Goal: Information Seeking & Learning: Learn about a topic

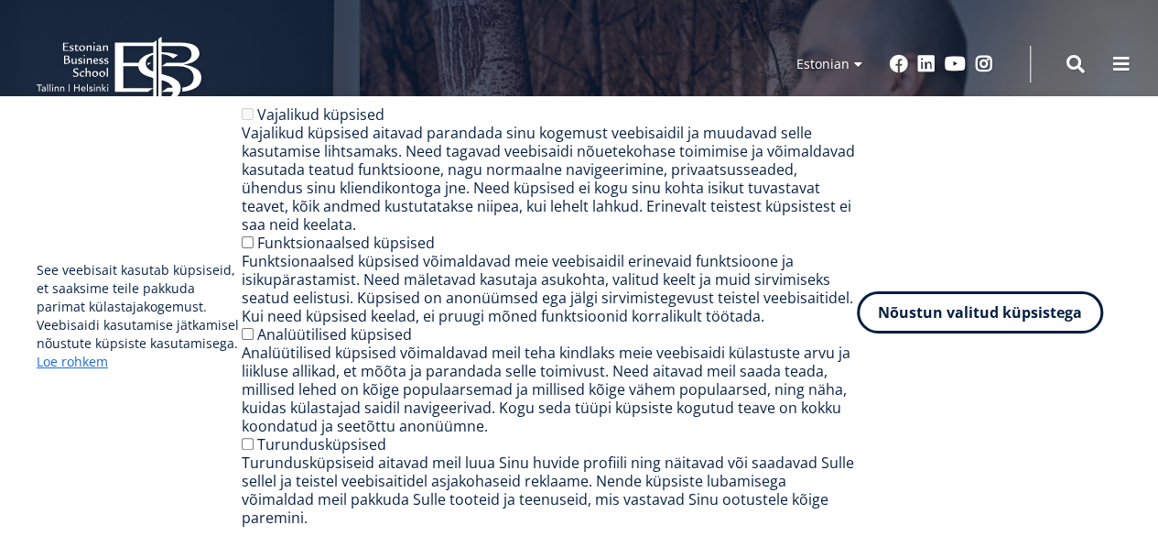
click at [1003, 314] on button "Nõustun valitud küpsistega" at bounding box center [980, 312] width 246 height 42
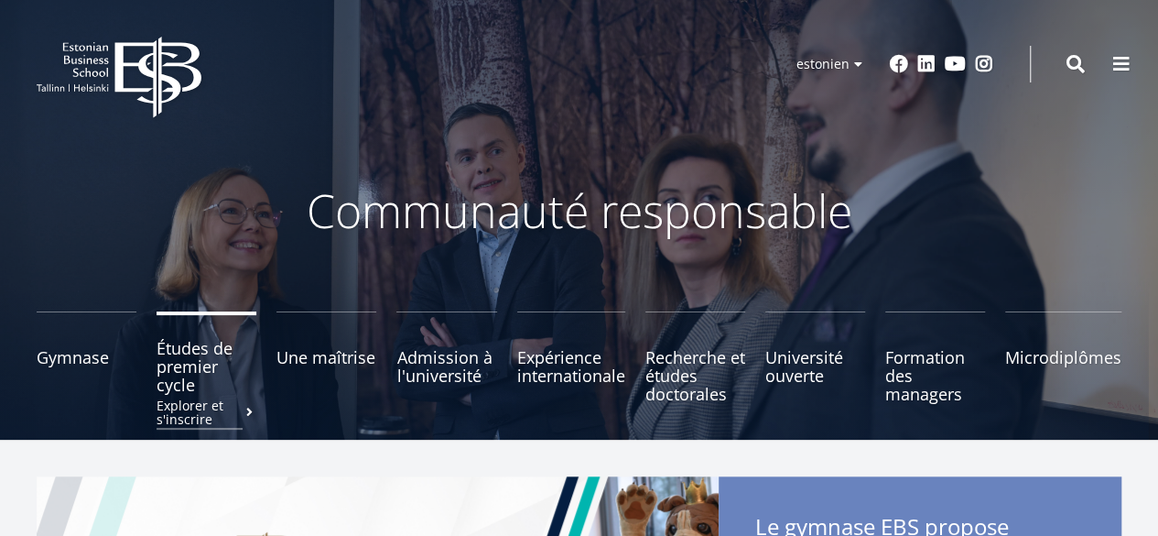
click at [201, 371] on font "Études de premier cycle" at bounding box center [195, 366] width 76 height 59
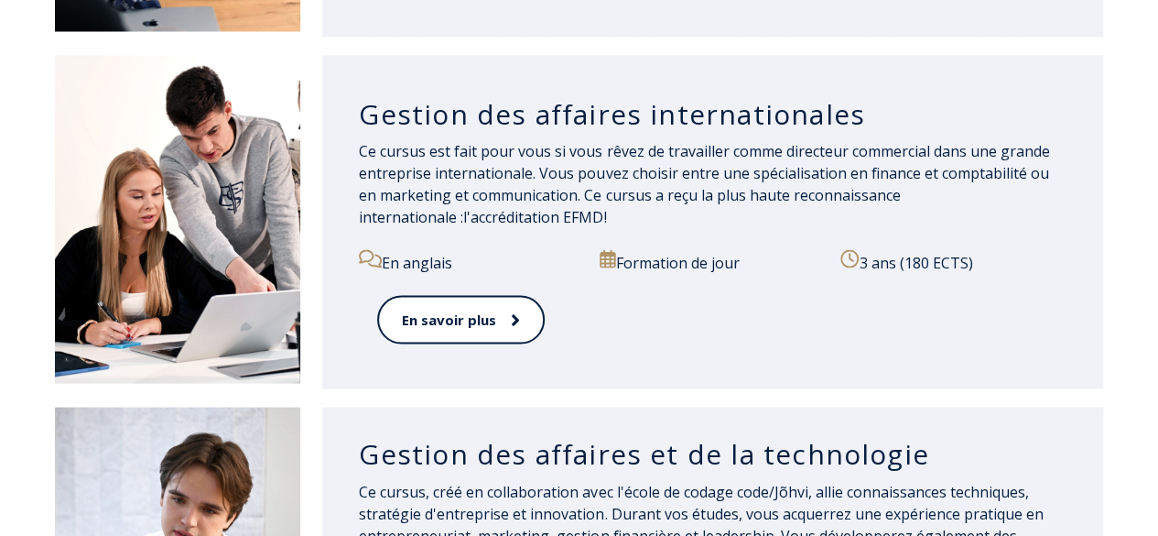
scroll to position [1600, 0]
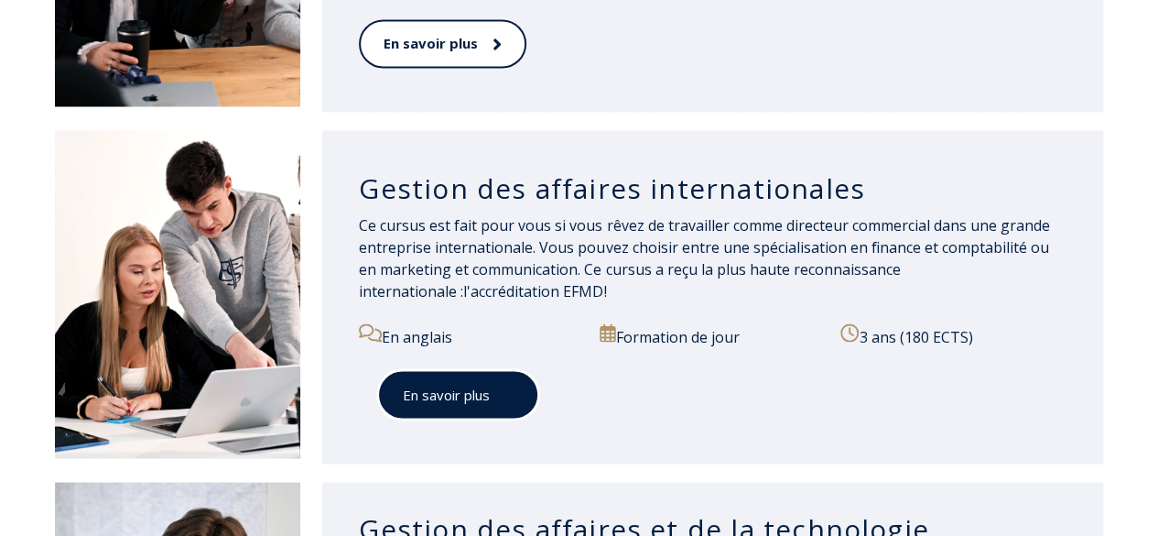
click at [490, 385] on font "En savoir plus" at bounding box center [446, 394] width 87 height 18
